Goal: Task Accomplishment & Management: Manage account settings

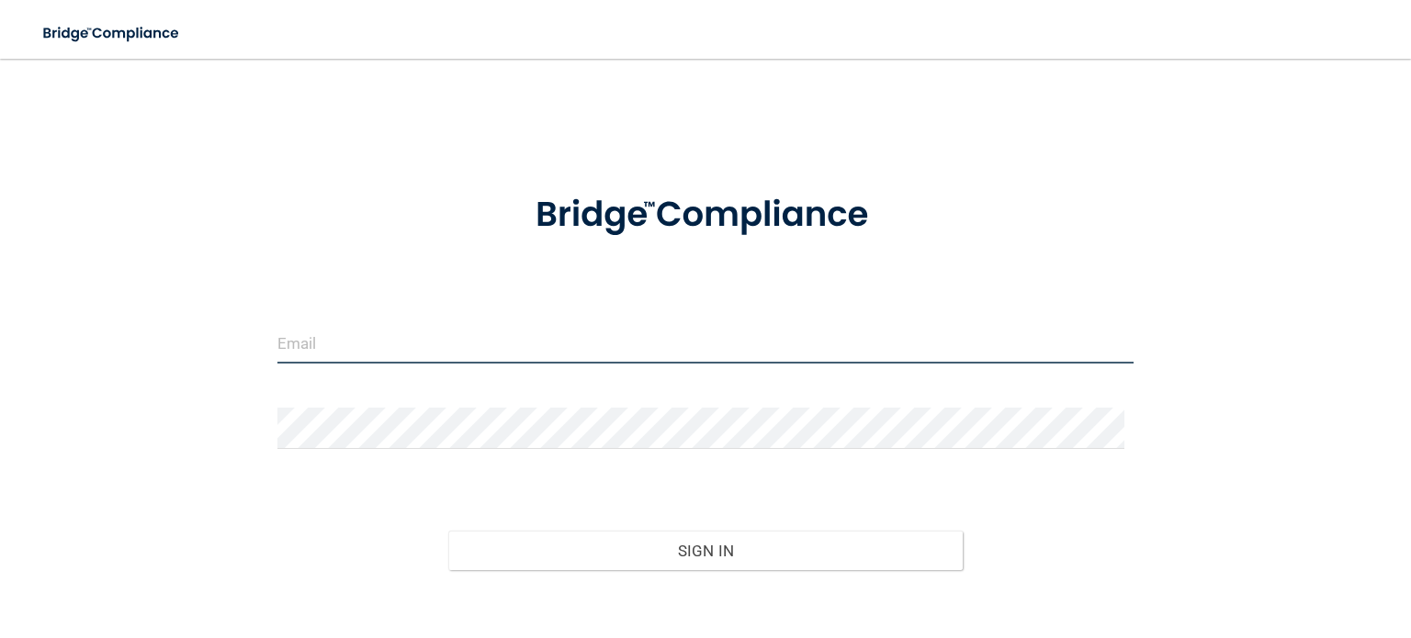
click at [356, 337] on input "email" at bounding box center [705, 342] width 856 height 41
click at [287, 342] on input "email" at bounding box center [705, 342] width 856 height 41
type input "[EMAIL_ADDRESS][DOMAIN_NAME]"
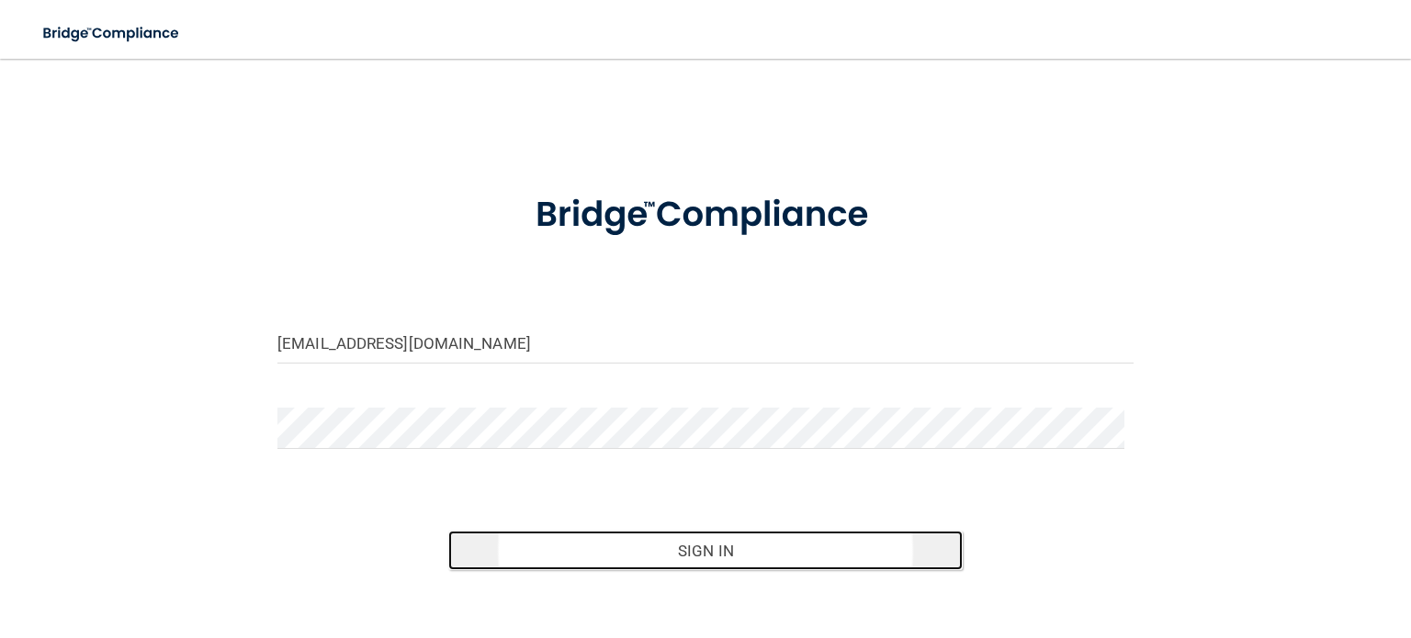
click at [662, 548] on button "Sign In" at bounding box center [705, 551] width 514 height 40
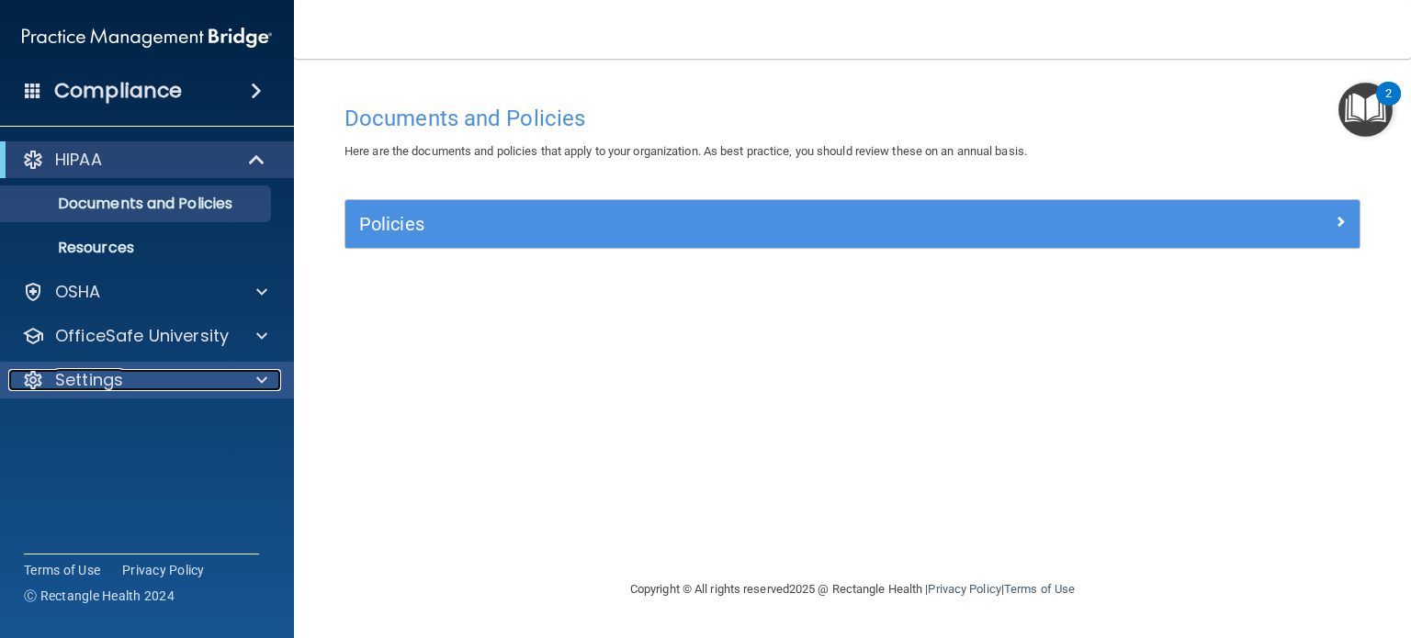
click at [163, 381] on div "Settings" at bounding box center [122, 380] width 228 height 22
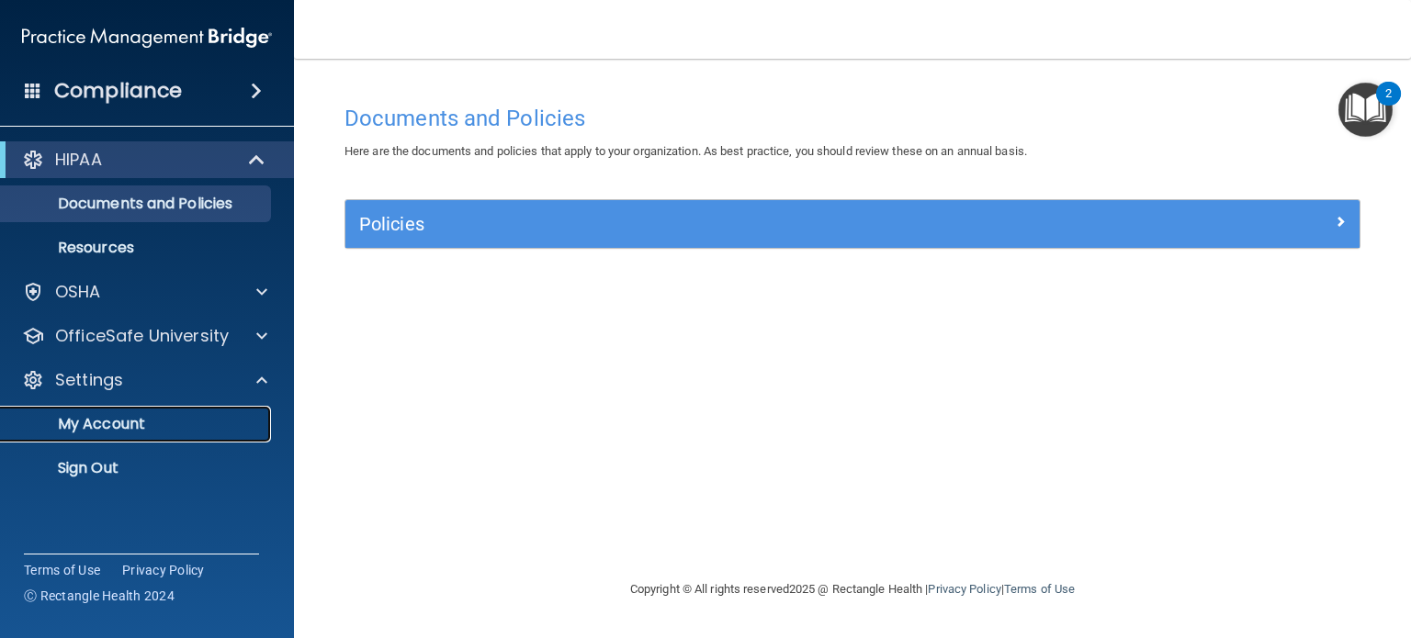
click at [142, 426] on p "My Account" at bounding box center [137, 424] width 251 height 18
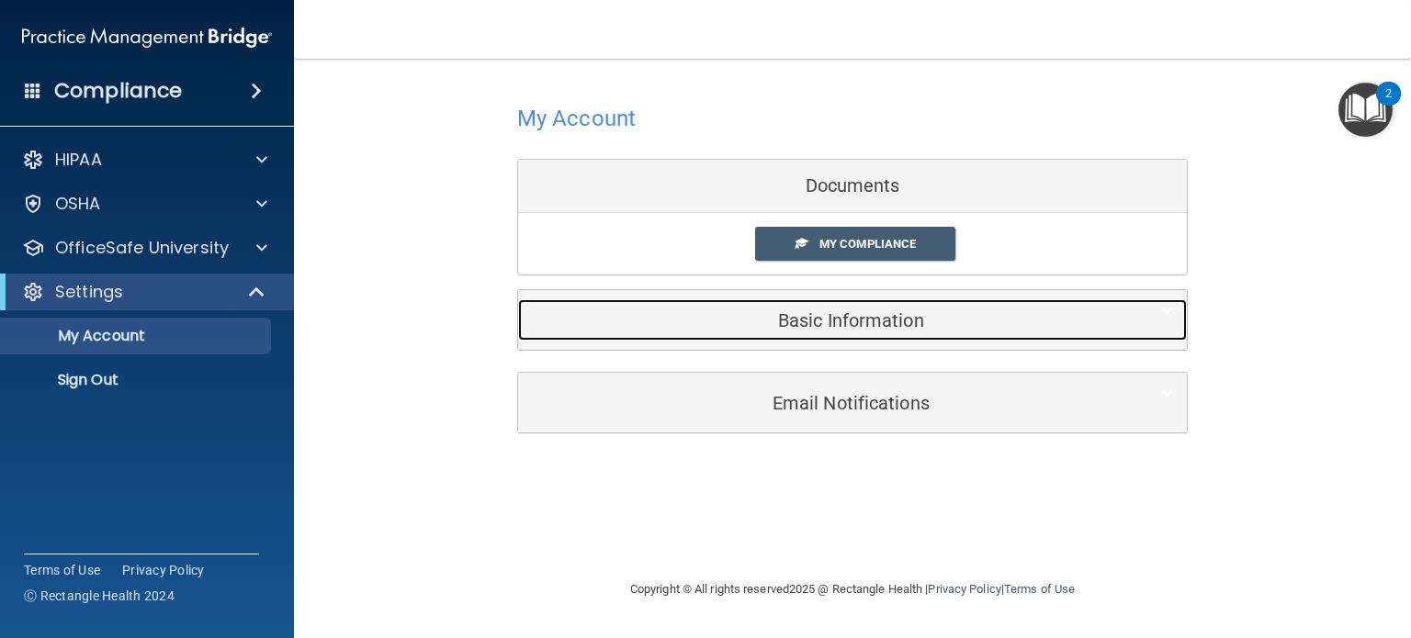
click at [705, 329] on h5 "Basic Information" at bounding box center [824, 320] width 585 height 20
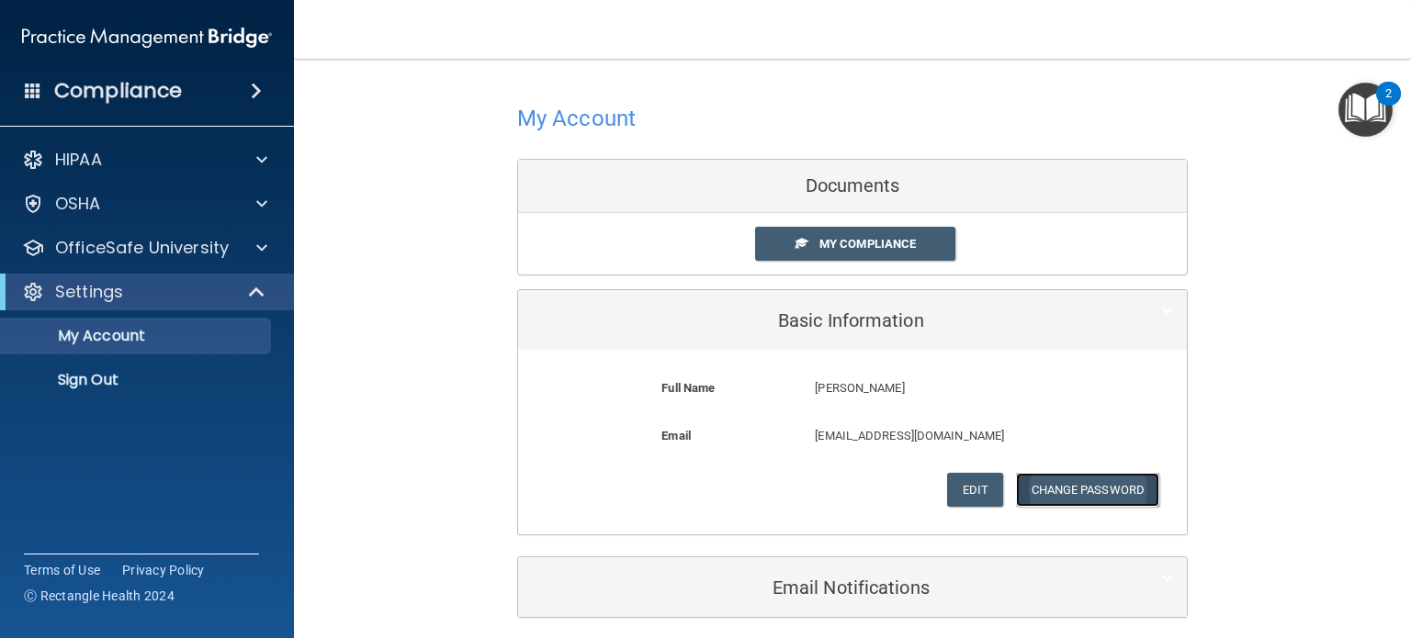
click at [1043, 489] on button "Change Password" at bounding box center [1088, 490] width 144 height 34
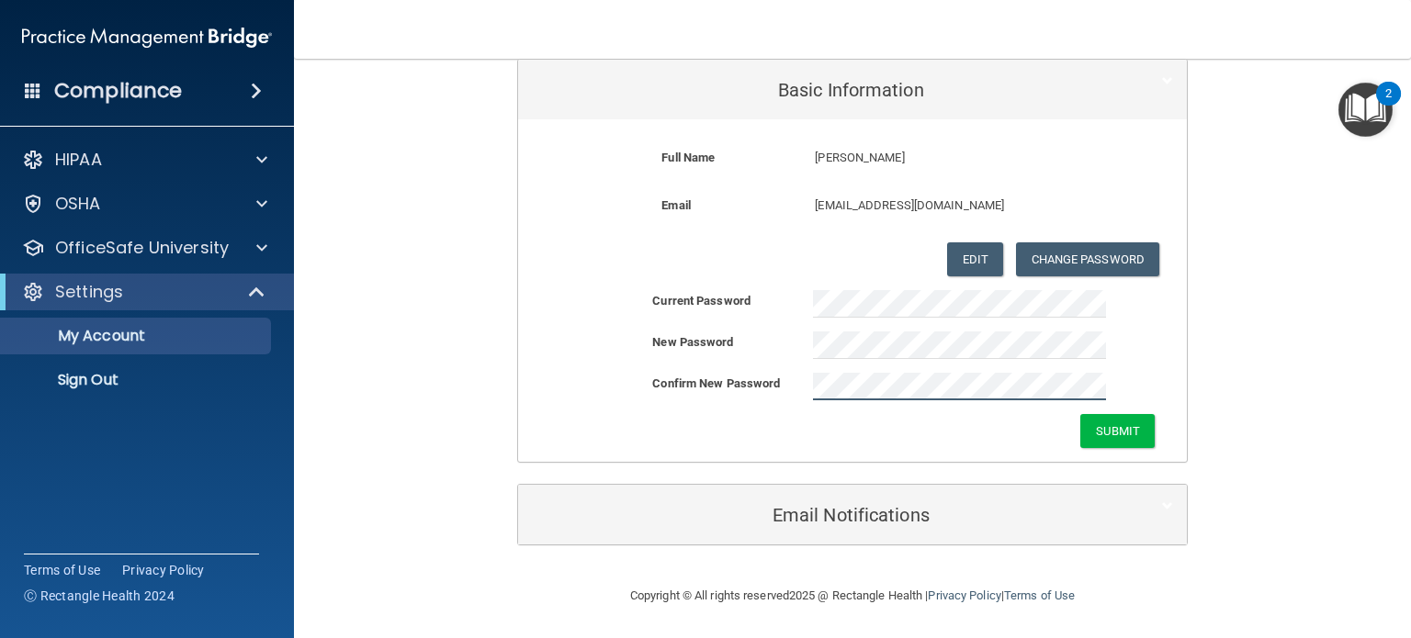
scroll to position [230, 0]
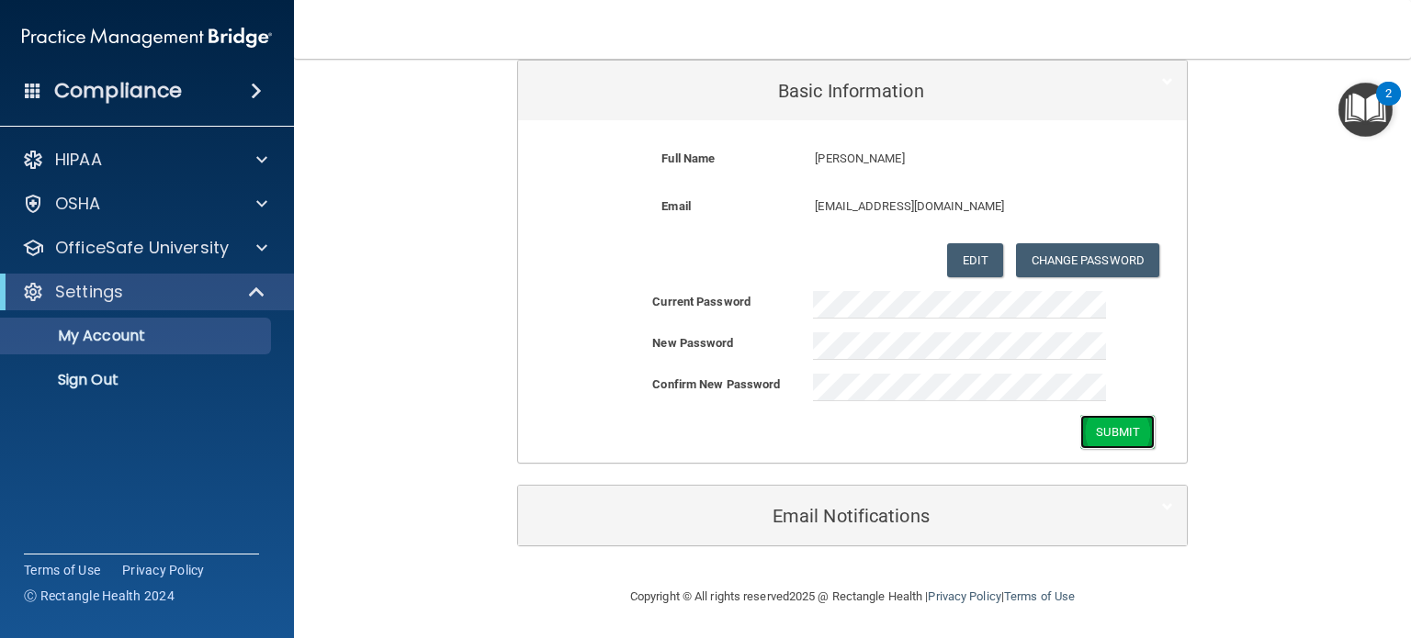
click at [1121, 422] on button "Submit" at bounding box center [1117, 432] width 74 height 34
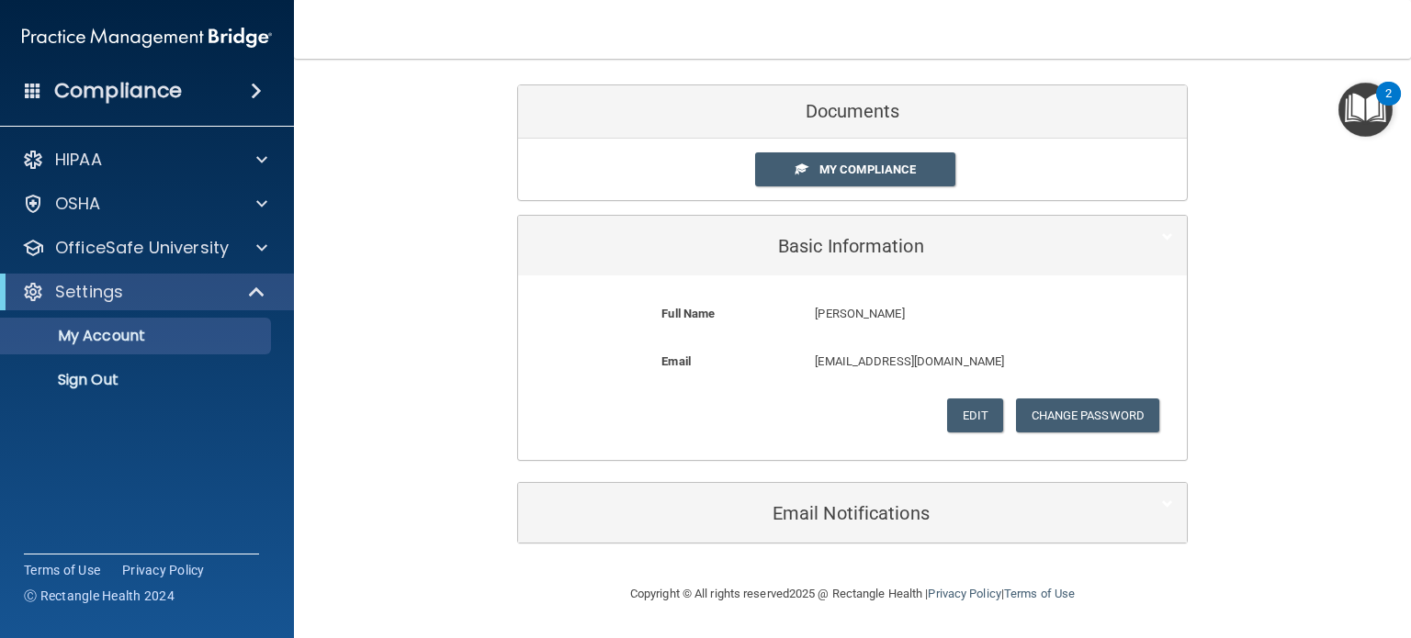
scroll to position [73, 0]
